Goal: Task Accomplishment & Management: Use online tool/utility

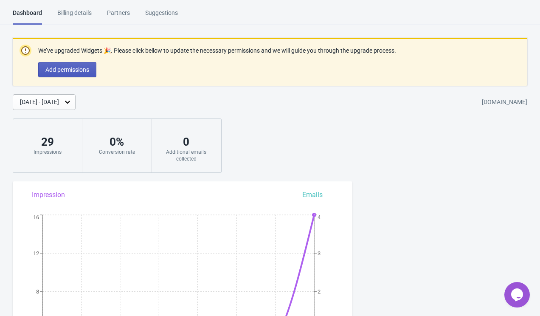
click at [89, 70] on span "Add permissions" at bounding box center [67, 69] width 44 height 7
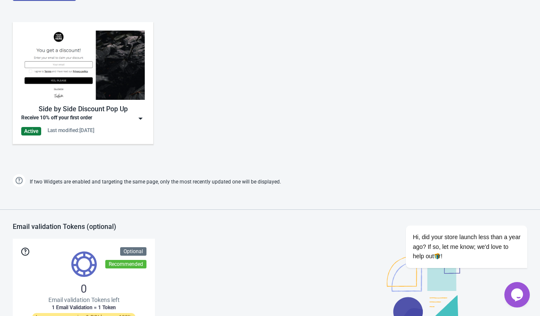
scroll to position [460, 0]
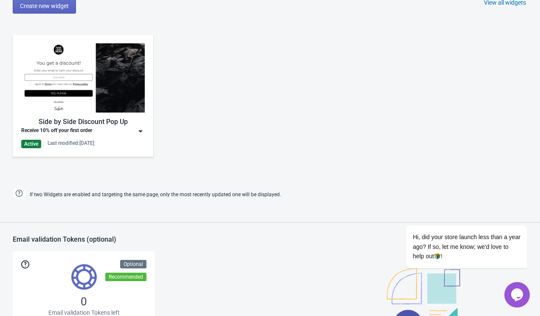
click at [89, 90] on img at bounding box center [82, 77] width 123 height 69
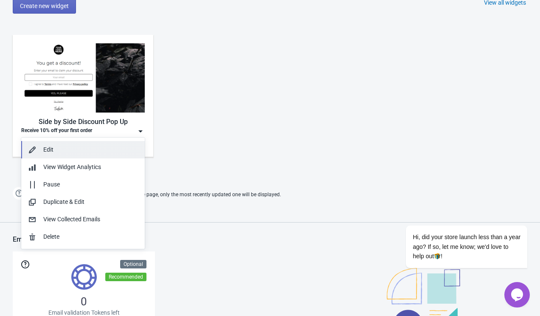
click at [72, 148] on div "Edit" at bounding box center [90, 149] width 95 height 9
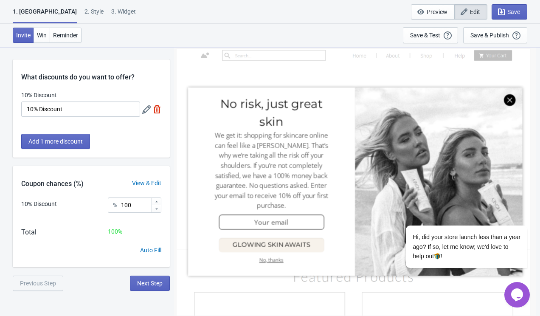
click at [429, 141] on div at bounding box center [355, 181] width 356 height 264
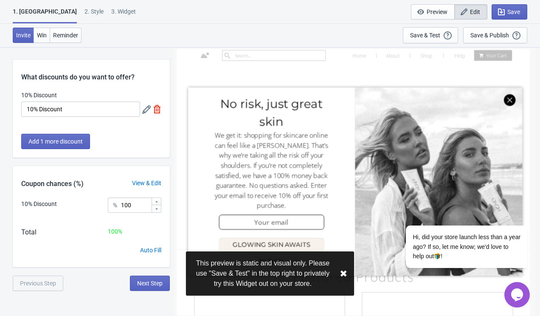
click at [338, 276] on div "This preview is static and visual only. Please use "Save & Test" in the top rig…" at bounding box center [270, 273] width 168 height 44
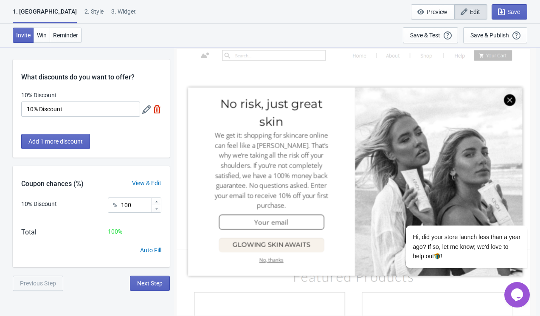
click at [63, 4] on div "1. Coupon 2 . Style 3. Widget 1. Coupon 2 . Style 3. Widget Save and Exit Previ…" at bounding box center [270, 12] width 540 height 24
click at [84, 10] on div "2 . Style" at bounding box center [93, 14] width 19 height 15
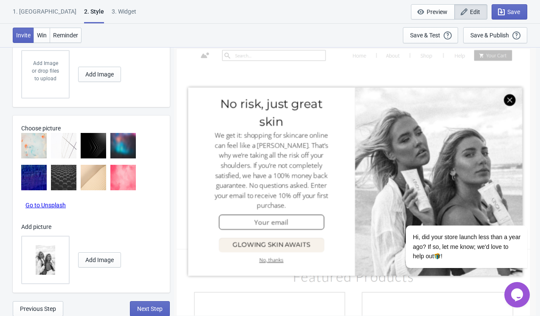
scroll to position [572, 0]
click at [89, 261] on span "Add Image" at bounding box center [99, 259] width 28 height 7
click at [104, 261] on span "Add Image" at bounding box center [99, 259] width 28 height 7
radio input "true"
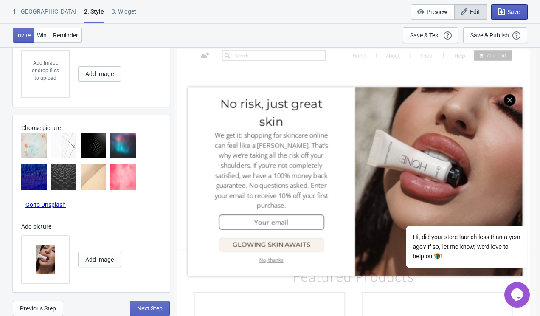
click at [504, 17] on button "Save" at bounding box center [509, 11] width 36 height 15
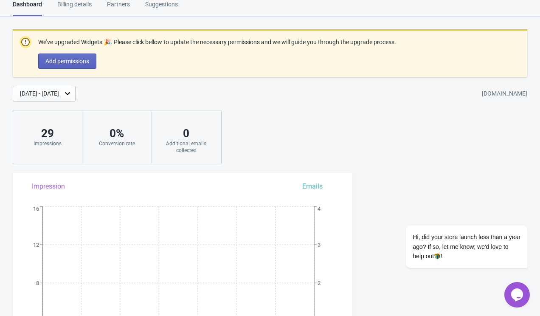
scroll to position [534, 0]
